Goal: Task Accomplishment & Management: Manage account settings

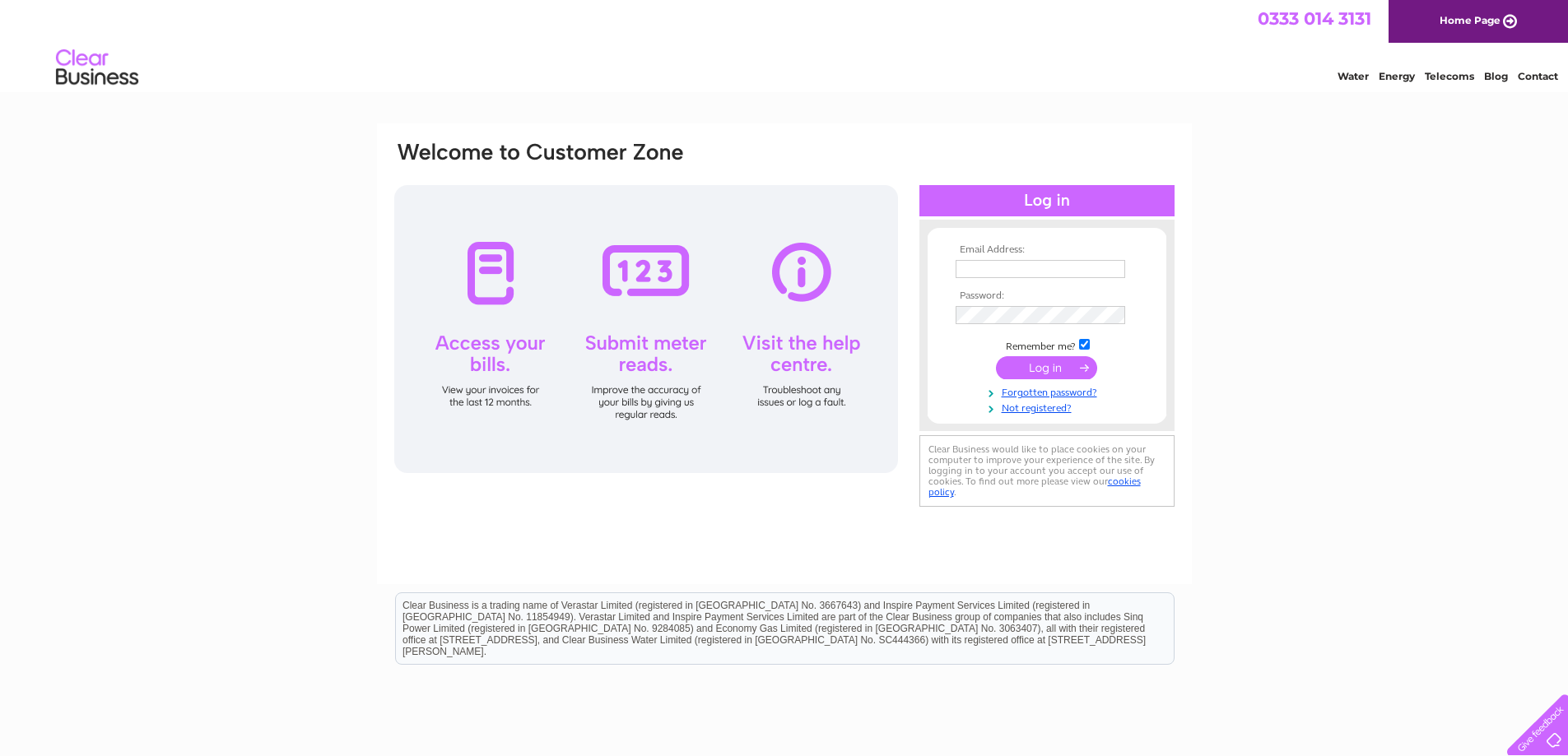
type input "[EMAIL_ADDRESS][DOMAIN_NAME]"
click at [1080, 367] on input "submit" at bounding box center [1046, 367] width 102 height 23
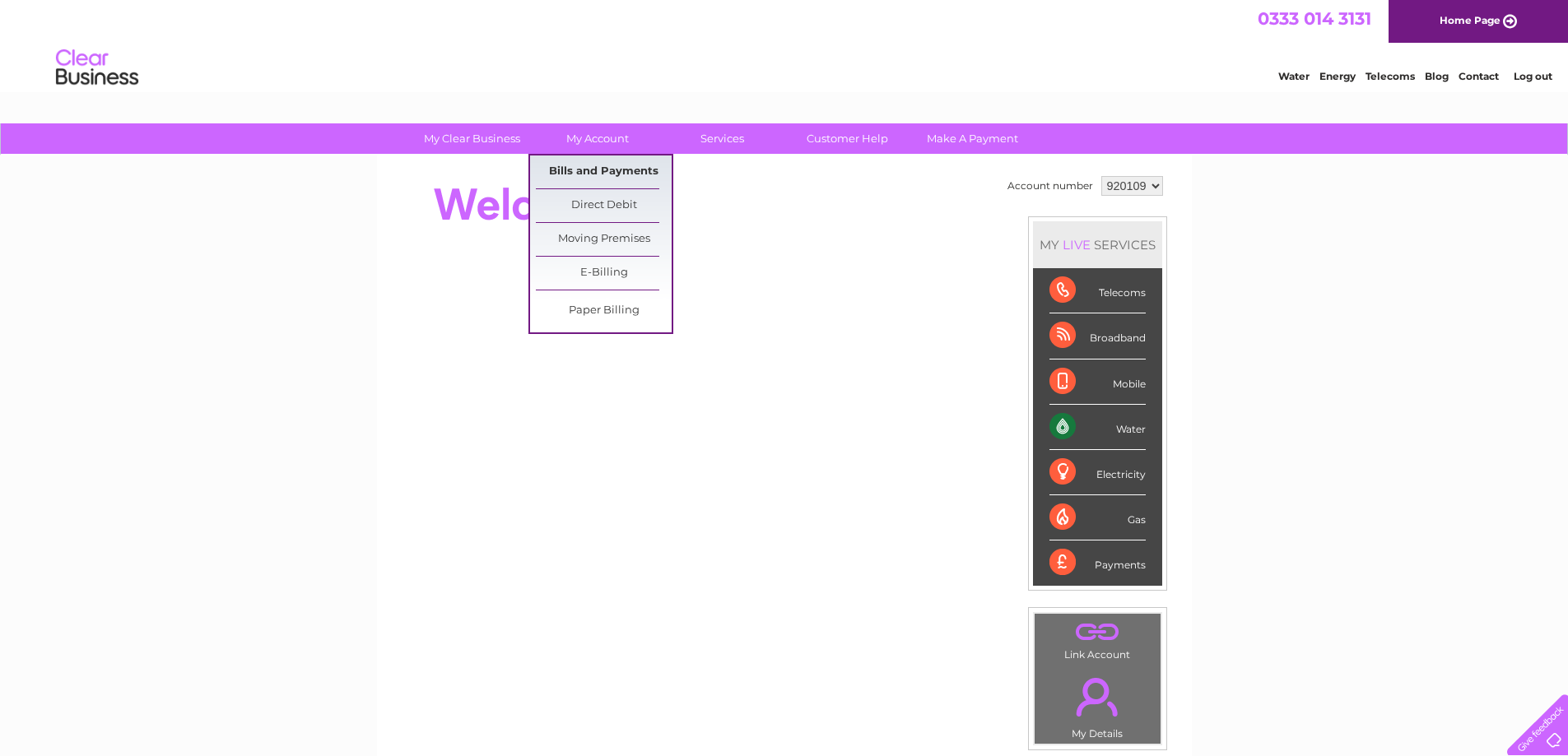
click at [598, 170] on link "Bills and Payments" at bounding box center [603, 172] width 136 height 33
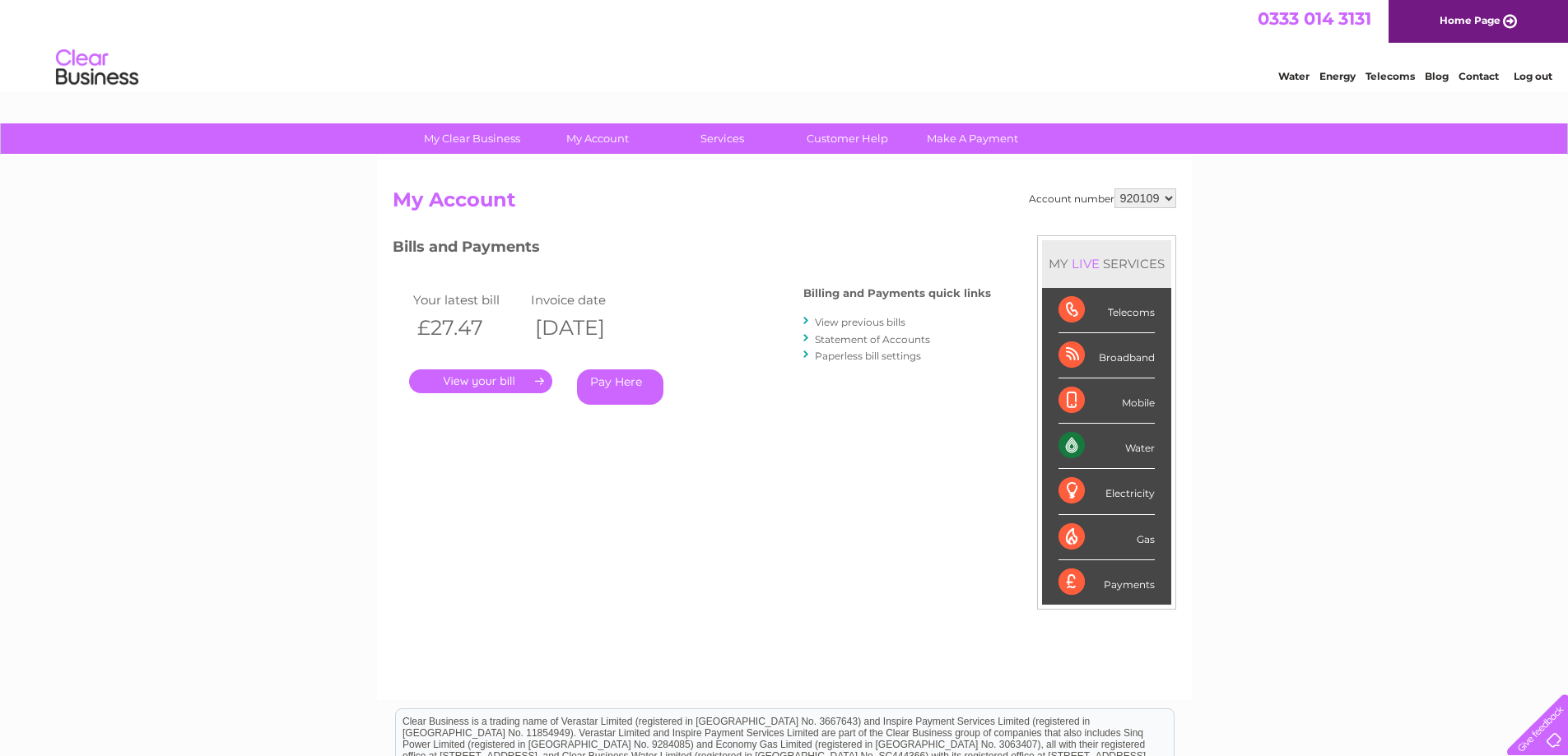
click at [493, 378] on link "." at bounding box center [480, 381] width 143 height 24
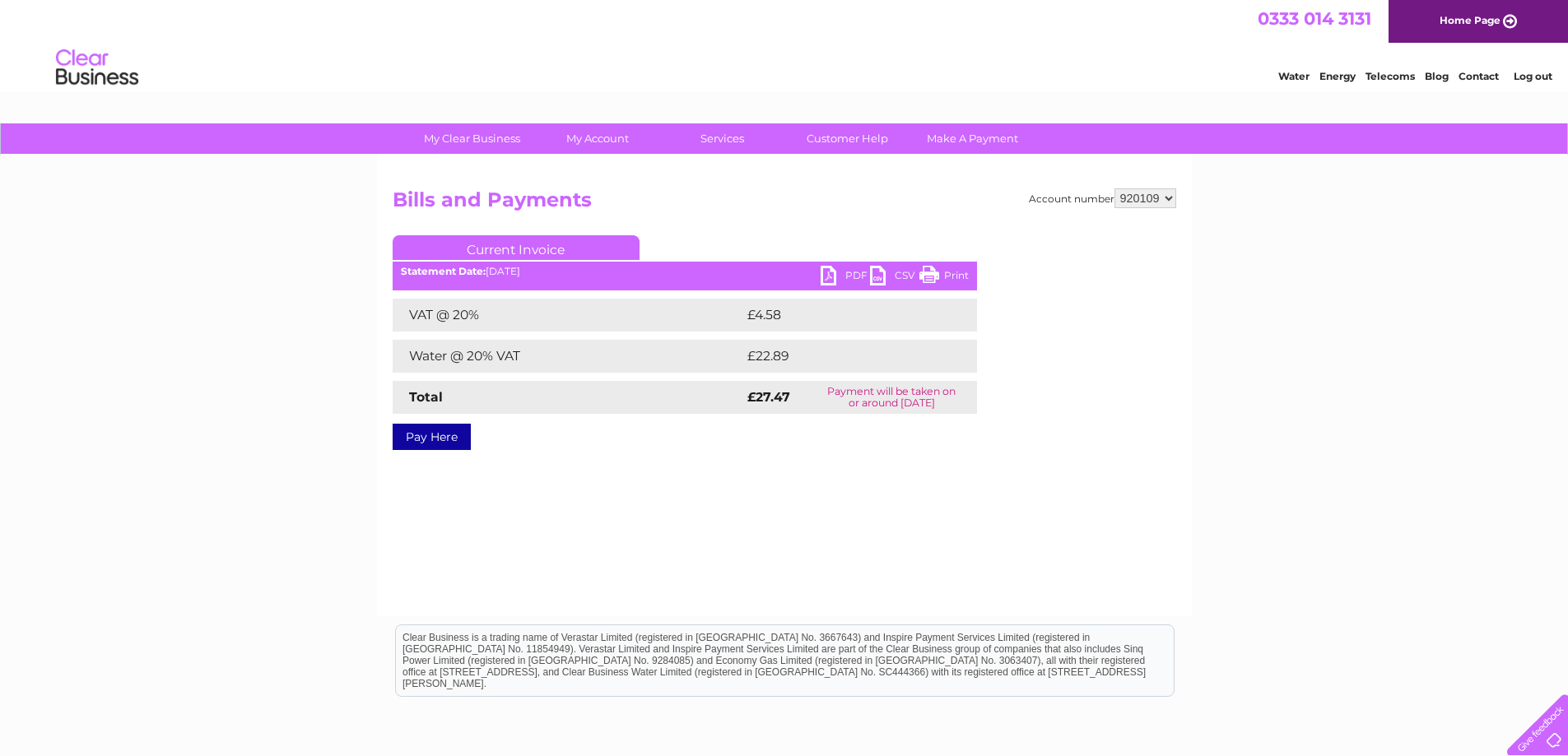
click at [926, 275] on link "Print" at bounding box center [944, 278] width 49 height 24
